Goal: Submit feedback/report problem

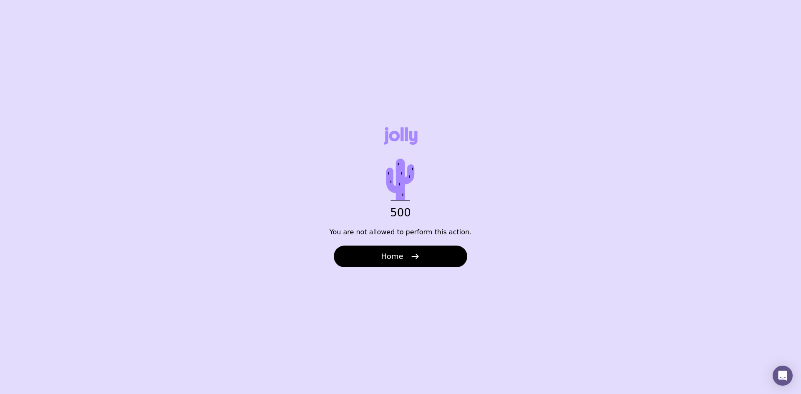
click at [461, 178] on div "500 You are not allowed to perform this action. Home" at bounding box center [400, 197] width 801 height 394
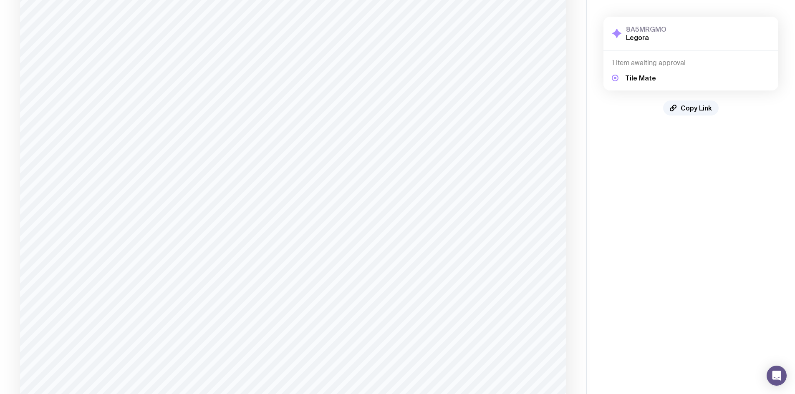
scroll to position [418, 0]
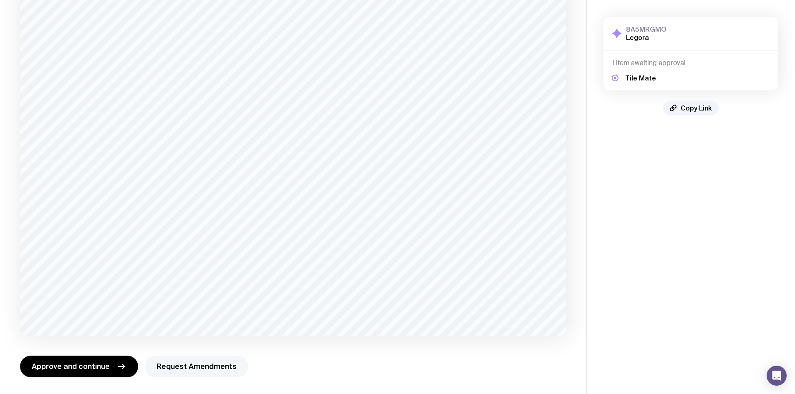
click at [225, 368] on button "Request Amendments" at bounding box center [196, 367] width 103 height 22
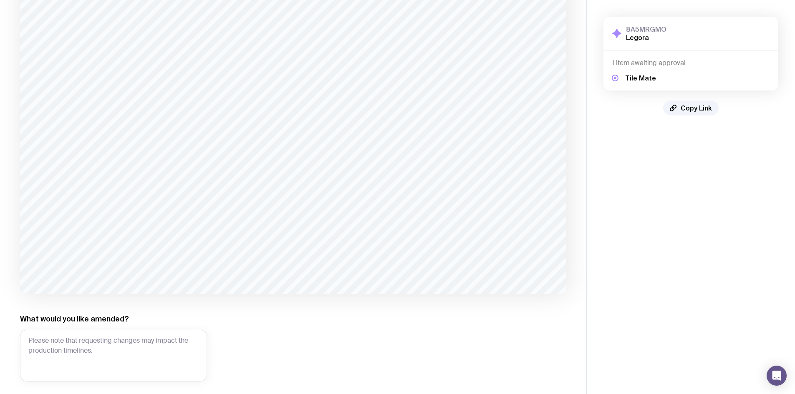
scroll to position [499, 0]
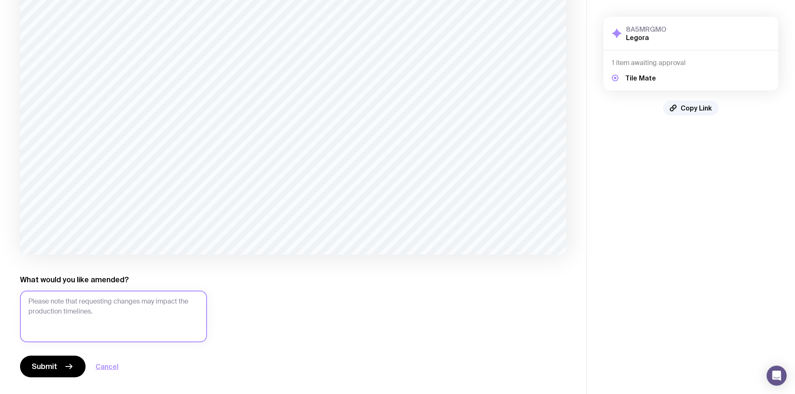
click at [175, 316] on textarea "What would you like amended?" at bounding box center [113, 317] width 187 height 52
click at [111, 313] on textarea "What would you like amended?" at bounding box center [113, 317] width 187 height 52
type textarea "a"
